Goal: Information Seeking & Learning: Learn about a topic

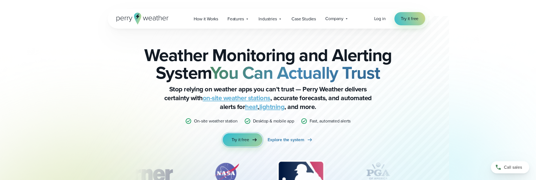
click at [249, 138] on link "Try it free" at bounding box center [243, 139] width 40 height 13
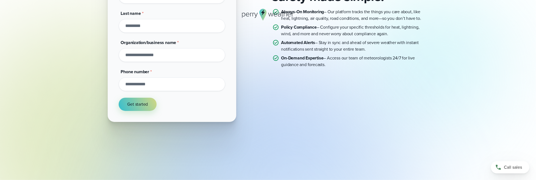
scroll to position [40, 0]
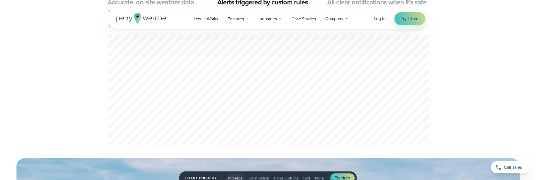
scroll to position [357, 0]
